Goal: Subscribe to service/newsletter

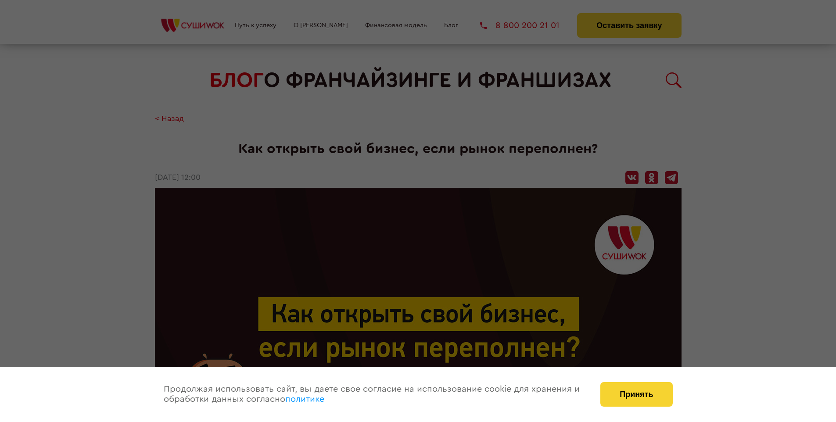
scroll to position [1533, 0]
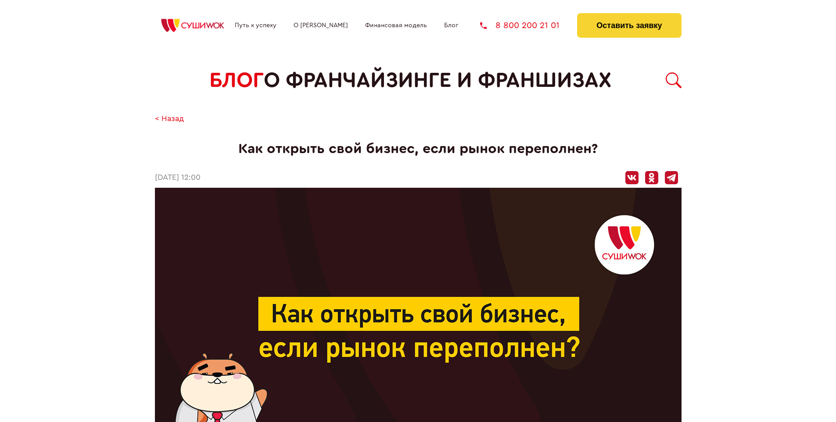
scroll to position [1533, 0]
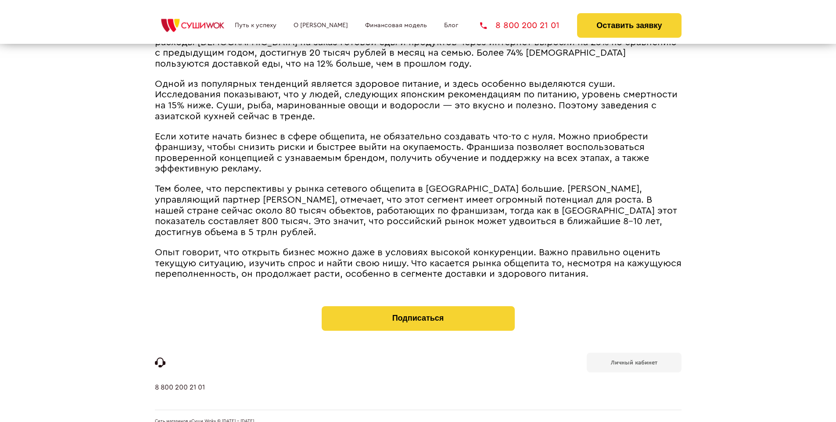
click at [634, 360] on b "Личный кабинет" at bounding box center [634, 363] width 47 height 6
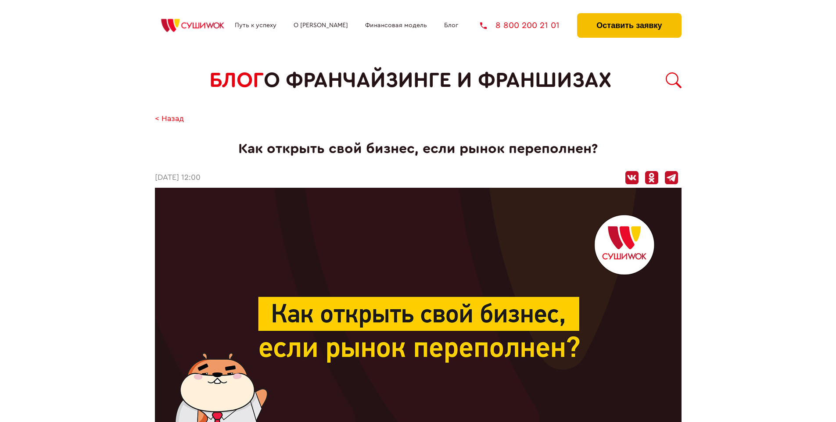
click at [629, 15] on button "Оставить заявку" at bounding box center [629, 25] width 104 height 25
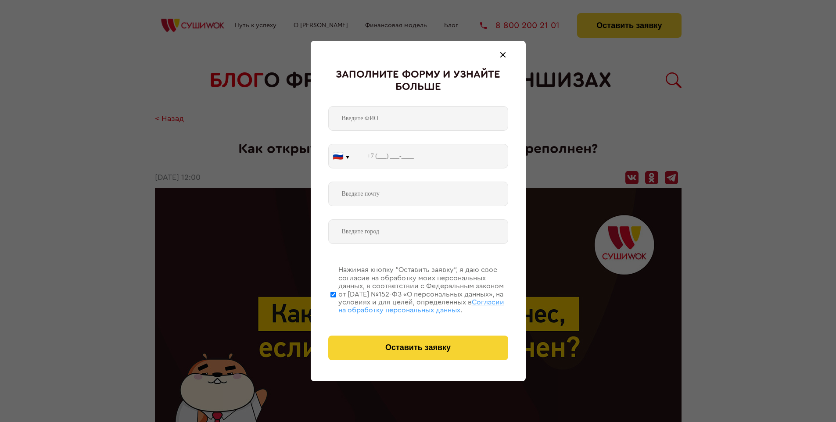
click at [407, 305] on span "Согласии на обработку персональных данных" at bounding box center [421, 306] width 166 height 15
click at [336, 305] on input "Нажимая кнопку “Оставить заявку”, я даю свое согласие на обработку моих персона…" at bounding box center [334, 294] width 6 height 70
checkbox input "false"
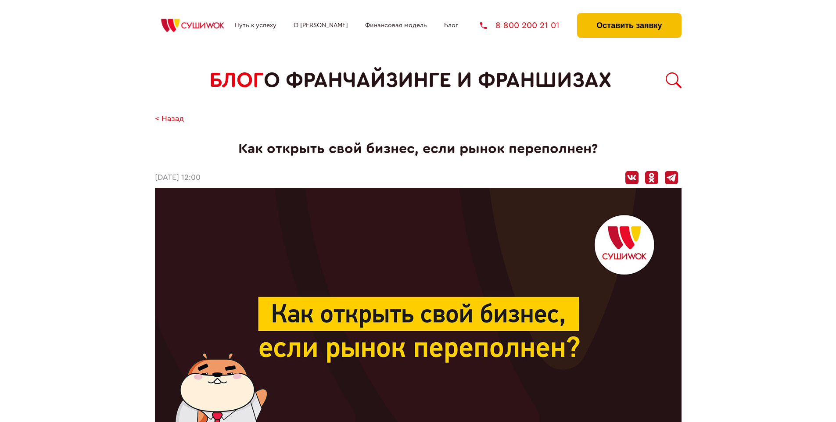
click at [629, 15] on button "Оставить заявку" at bounding box center [629, 25] width 104 height 25
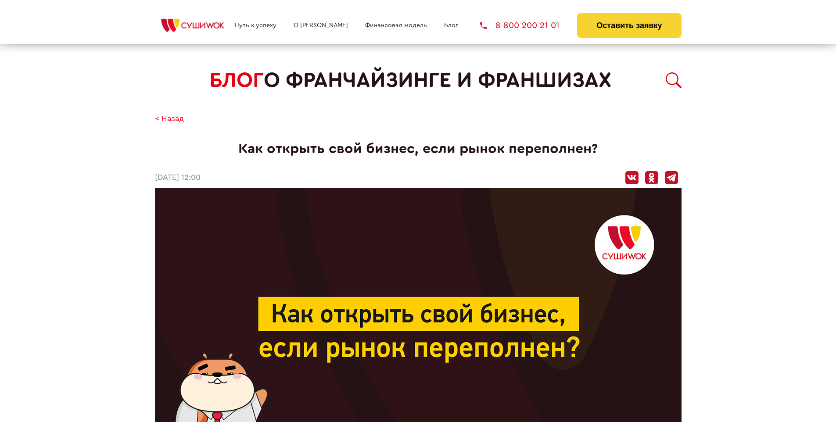
scroll to position [1533, 0]
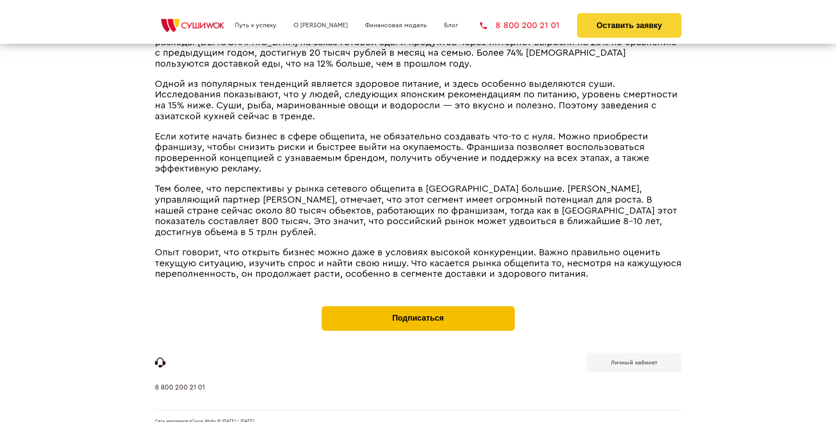
click at [418, 306] on button "Подписаться" at bounding box center [418, 318] width 193 height 25
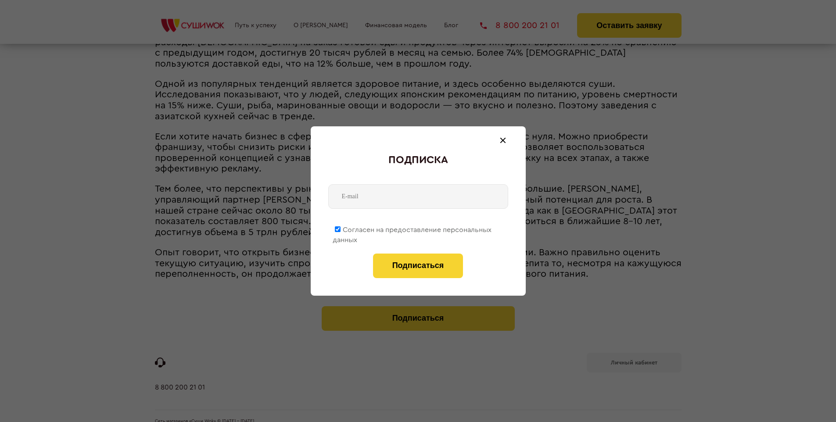
click at [413, 228] on span "Согласен на предоставление персональных данных" at bounding box center [412, 235] width 159 height 17
click at [341, 228] on input "Согласен на предоставление персональных данных" at bounding box center [338, 230] width 6 height 6
checkbox input "false"
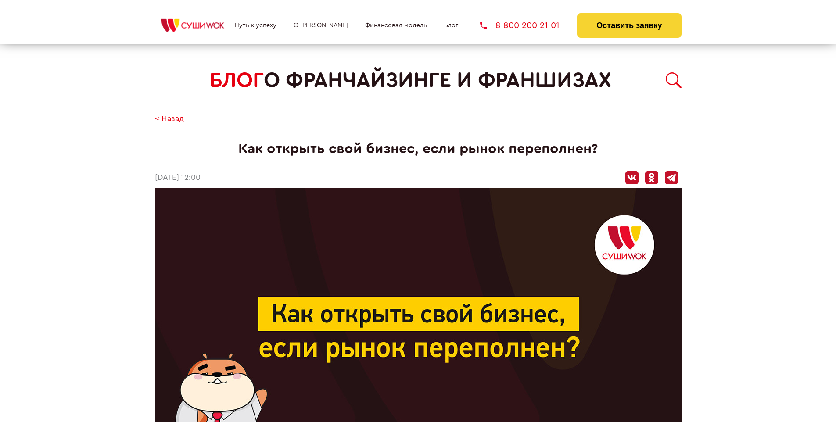
scroll to position [1533, 0]
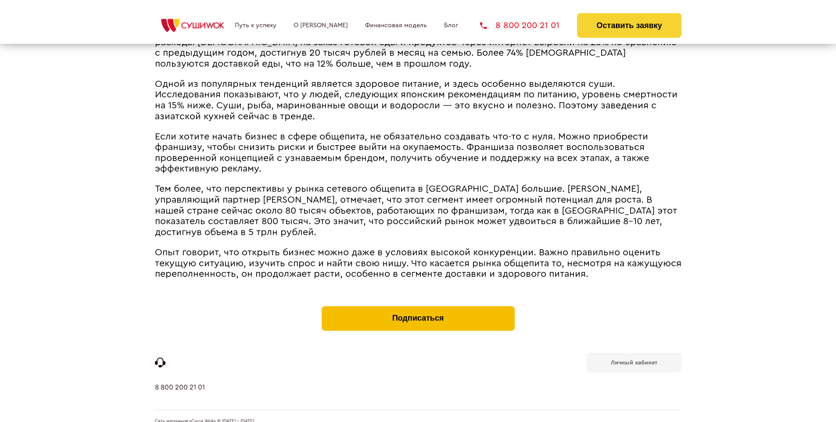
click at [418, 306] on button "Подписаться" at bounding box center [418, 318] width 193 height 25
